Goal: Find specific page/section: Find specific page/section

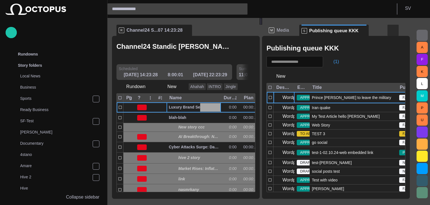
click at [396, 31] on span "button" at bounding box center [393, 30] width 7 height 7
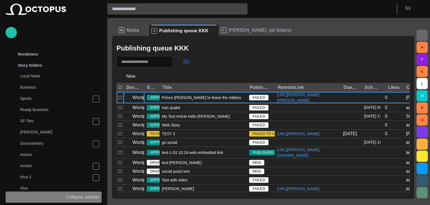
click at [85, 199] on p "Collapse sidebar" at bounding box center [82, 196] width 33 height 7
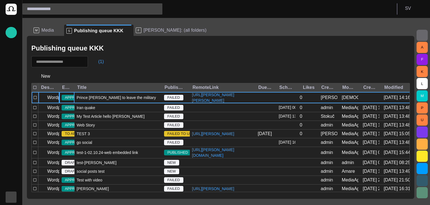
click at [68, 98] on span "APPROVED" at bounding box center [75, 98] width 27 height 6
click at [91, 98] on span "Prince [PERSON_NAME] to leave the military" at bounding box center [116, 98] width 79 height 6
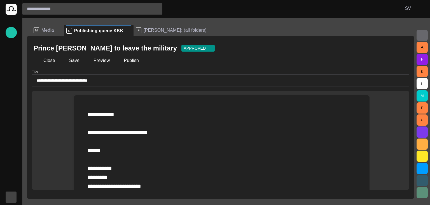
click at [208, 50] on span "button" at bounding box center [210, 48] width 4 height 4
click at [174, 46] on div at bounding box center [215, 102] width 430 height 205
click at [48, 58] on button "Close" at bounding box center [46, 60] width 24 height 10
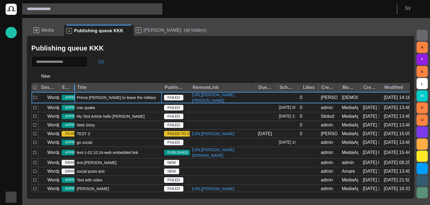
drag, startPoint x: 74, startPoint y: 87, endPoint x: 93, endPoint y: 88, distance: 18.5
click at [76, 88] on div at bounding box center [74, 87] width 3 height 9
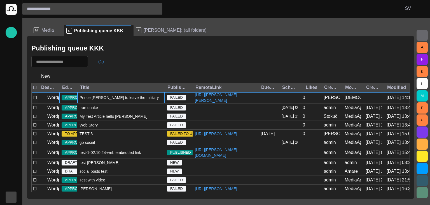
click at [73, 98] on span "APPROVED" at bounding box center [75, 98] width 27 height 6
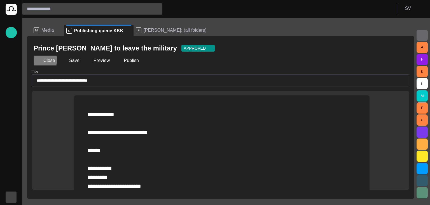
click at [44, 60] on button "Close" at bounding box center [46, 60] width 24 height 10
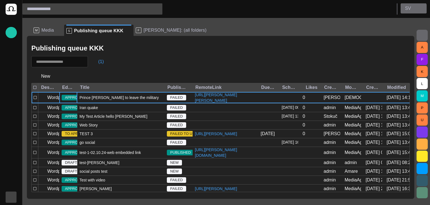
click at [410, 11] on p "S V" at bounding box center [408, 8] width 6 height 7
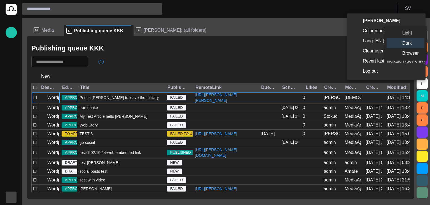
click at [402, 37] on li "Light" at bounding box center [405, 33] width 38 height 10
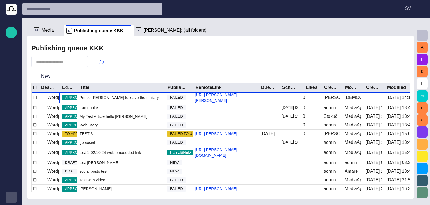
click at [201, 63] on div "(1)" at bounding box center [220, 61] width 378 height 11
click at [393, 59] on span "button" at bounding box center [393, 61] width 7 height 7
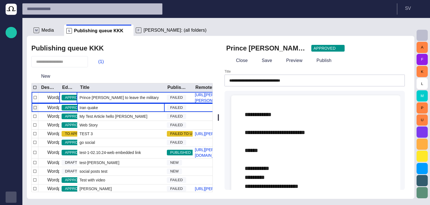
click at [107, 112] on div "Iran quake" at bounding box center [120, 107] width 87 height 8
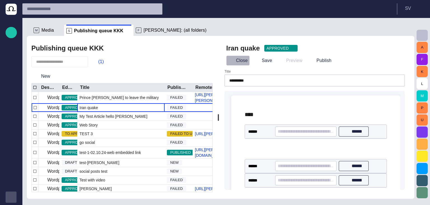
click at [244, 63] on button "Close" at bounding box center [238, 60] width 24 height 10
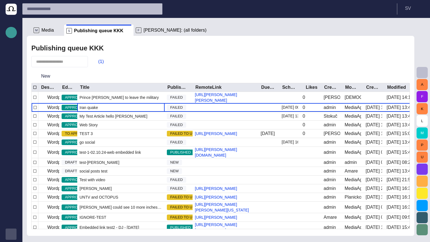
click at [12, 35] on span "button" at bounding box center [11, 32] width 7 height 7
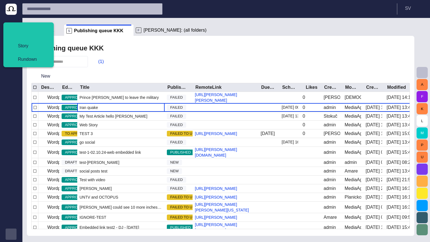
click at [133, 63] on div "(1)" at bounding box center [220, 61] width 378 height 11
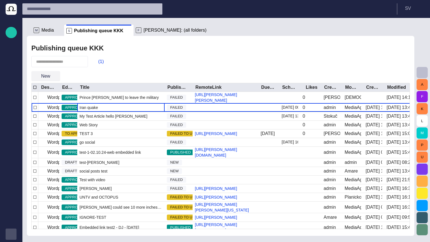
click at [55, 77] on span "button" at bounding box center [56, 76] width 6 height 6
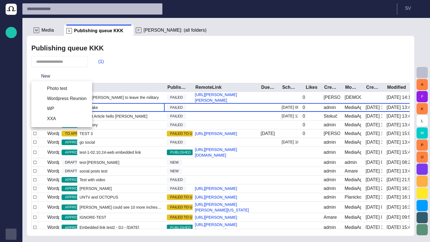
click at [105, 77] on div at bounding box center [215, 121] width 430 height 242
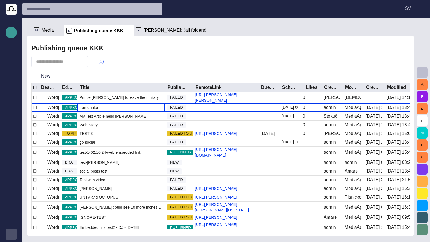
click at [12, 32] on span "button" at bounding box center [11, 32] width 7 height 7
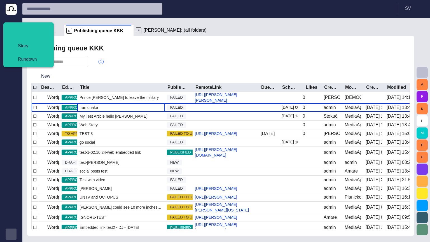
click at [126, 54] on div "Publishing queue KKK (1) New Destination Editorial status Title Publishing stat…" at bounding box center [220, 136] width 387 height 200
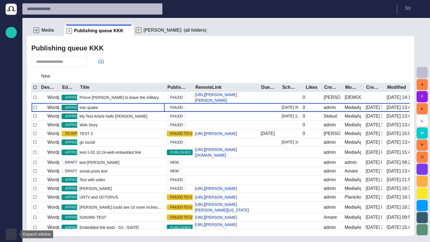
click at [12, 204] on span "button" at bounding box center [11, 234] width 4 height 4
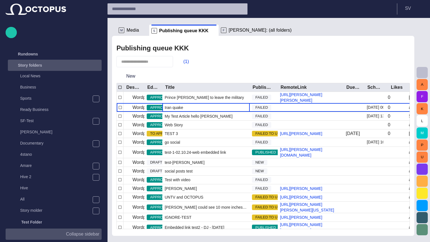
click at [84, 67] on div "Story folders" at bounding box center [49, 65] width 81 height 9
